Goal: Find specific page/section: Find specific page/section

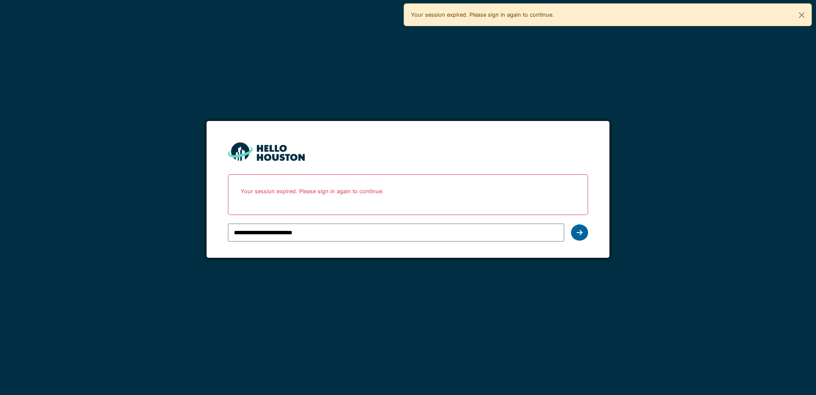
type input "**********"
click at [583, 234] on div at bounding box center [579, 232] width 17 height 16
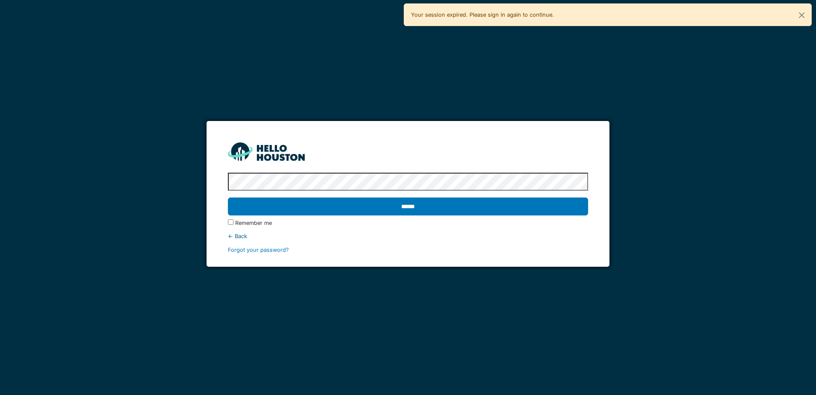
click at [228, 197] on input "******" at bounding box center [408, 206] width 360 height 18
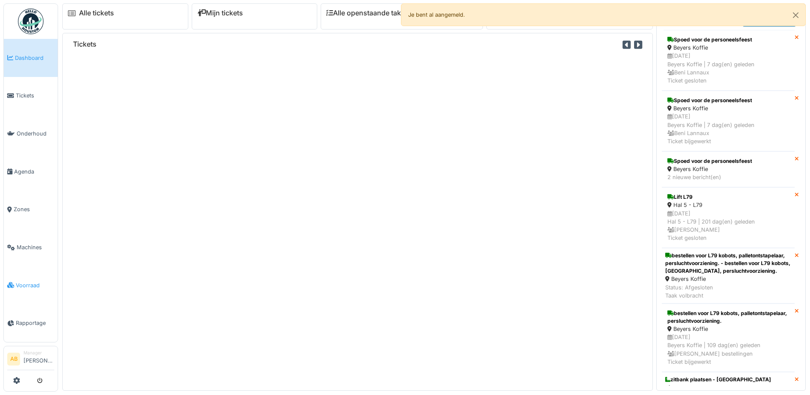
click at [33, 281] on span "Voorraad" at bounding box center [35, 285] width 38 height 8
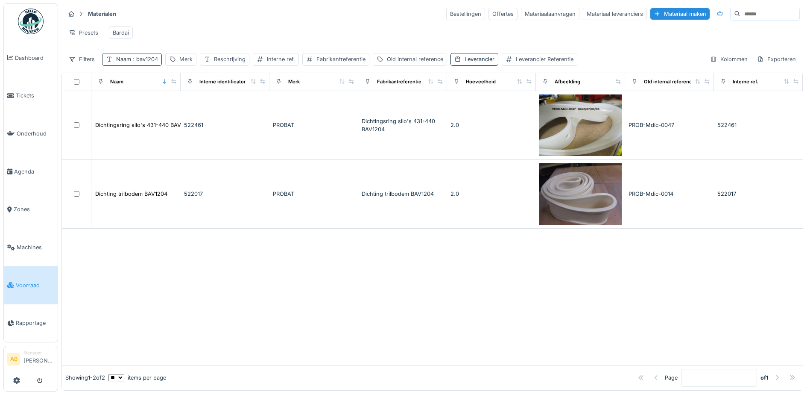
click at [151, 62] on span ": bav1204" at bounding box center [144, 59] width 27 height 6
click at [186, 108] on icon at bounding box center [182, 107] width 7 height 6
click at [158, 111] on input "Naam" at bounding box center [149, 107] width 87 height 18
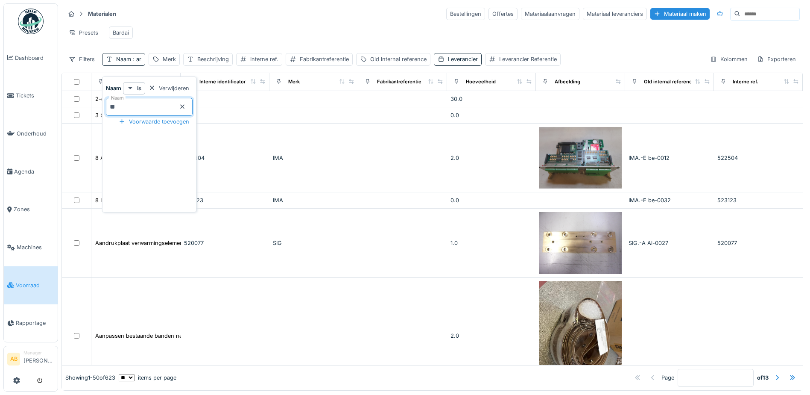
type input "***"
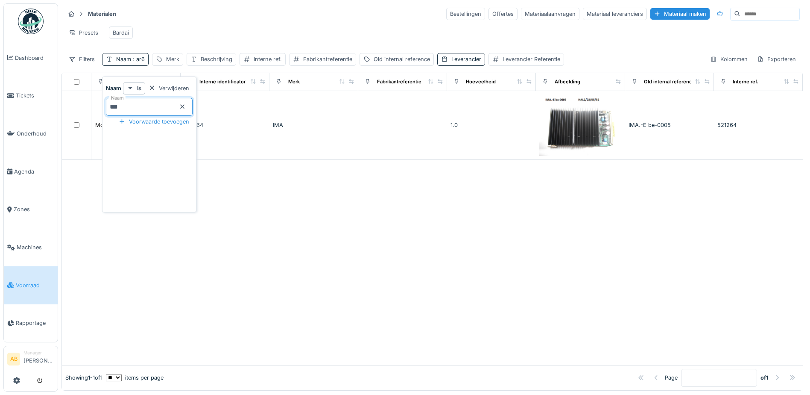
click at [523, 285] on div at bounding box center [432, 262] width 741 height 205
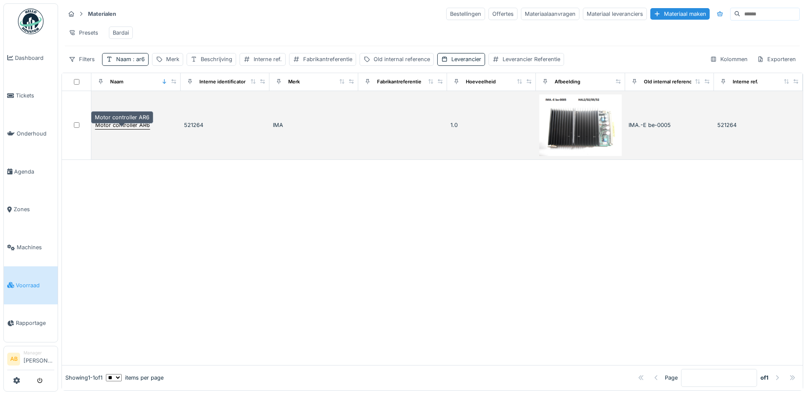
click at [126, 129] on div "Motor controller AR6" at bounding box center [122, 125] width 55 height 8
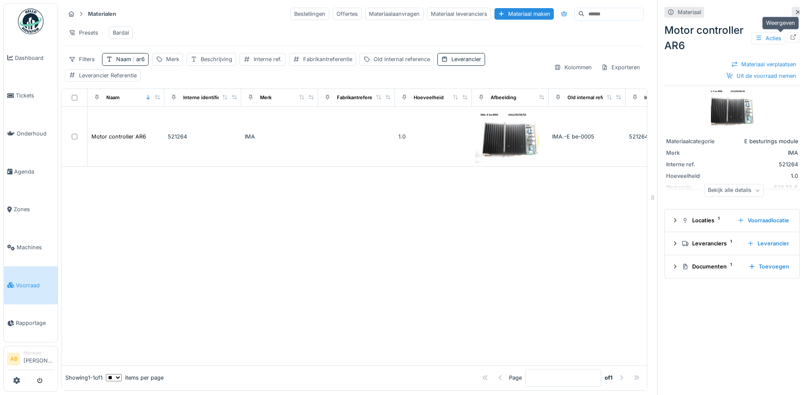
click at [790, 41] on div at bounding box center [793, 37] width 7 height 8
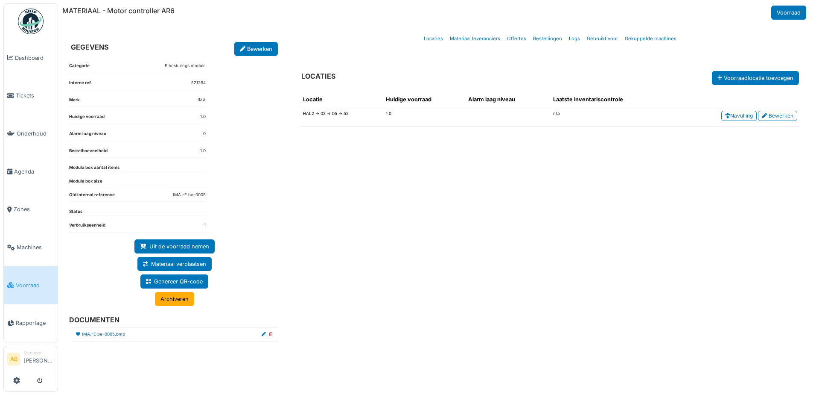
click at [102, 335] on link "IMA.-E be-0005.bmp" at bounding box center [103, 334] width 43 height 6
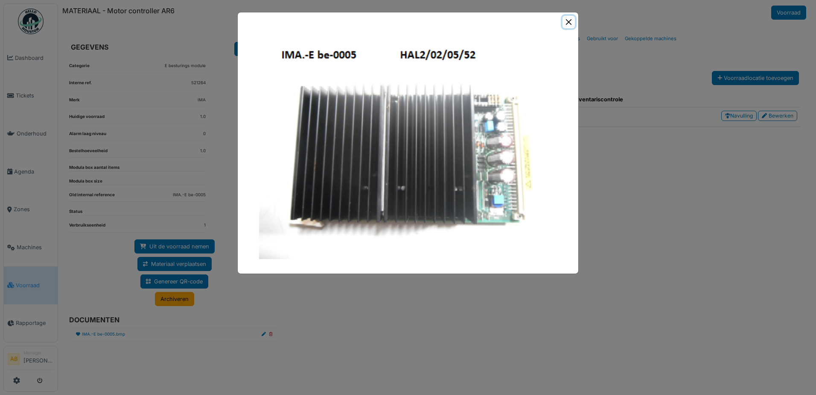
click at [570, 22] on button "Close" at bounding box center [569, 22] width 12 height 12
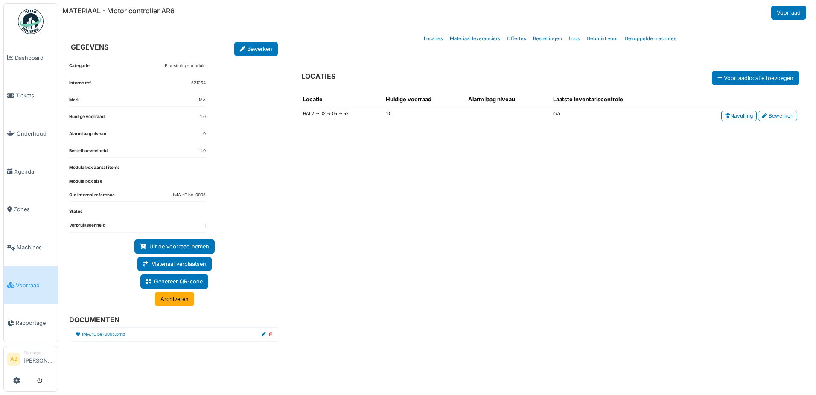
click at [573, 38] on link "Logs" at bounding box center [575, 39] width 18 height 20
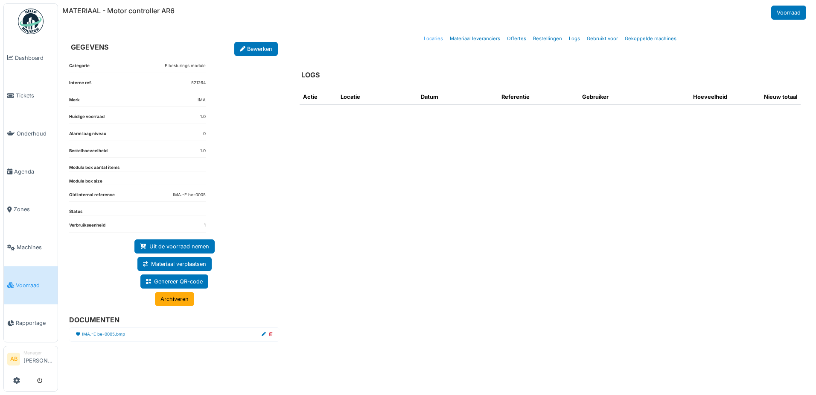
click at [433, 41] on link "Locaties" at bounding box center [434, 39] width 26 height 20
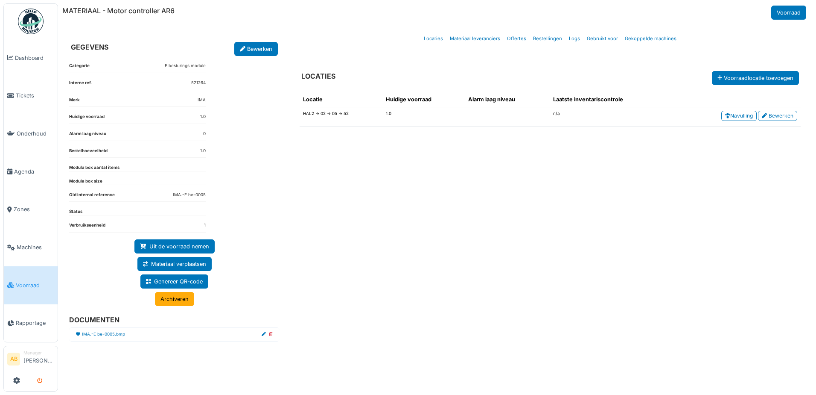
click at [37, 381] on button "submit" at bounding box center [40, 380] width 17 height 14
